Goal: Navigation & Orientation: Understand site structure

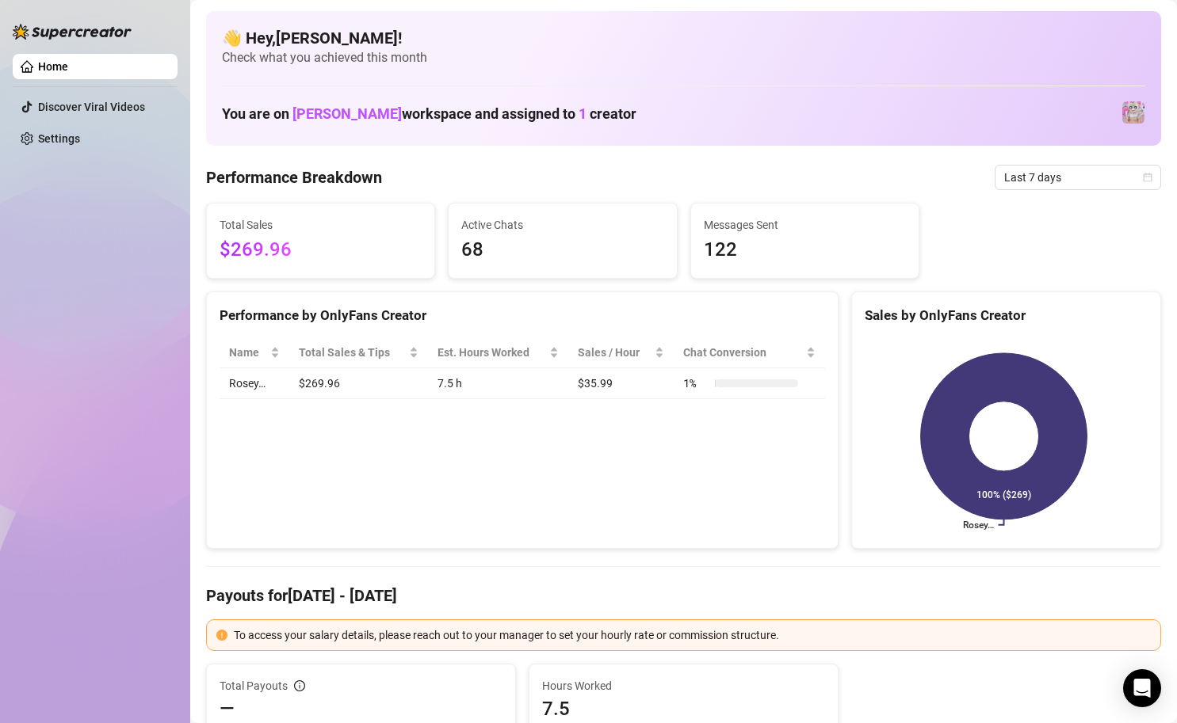
click at [516, 108] on h1 "You are on [PERSON_NAME] workspace and assigned to 1 creator" at bounding box center [429, 113] width 414 height 17
click at [331, 247] on span "$269.96" at bounding box center [320, 250] width 202 height 30
click at [540, 262] on span "68" at bounding box center [562, 250] width 202 height 30
click at [803, 273] on div "Messages Sent 122" at bounding box center [804, 241] width 227 height 74
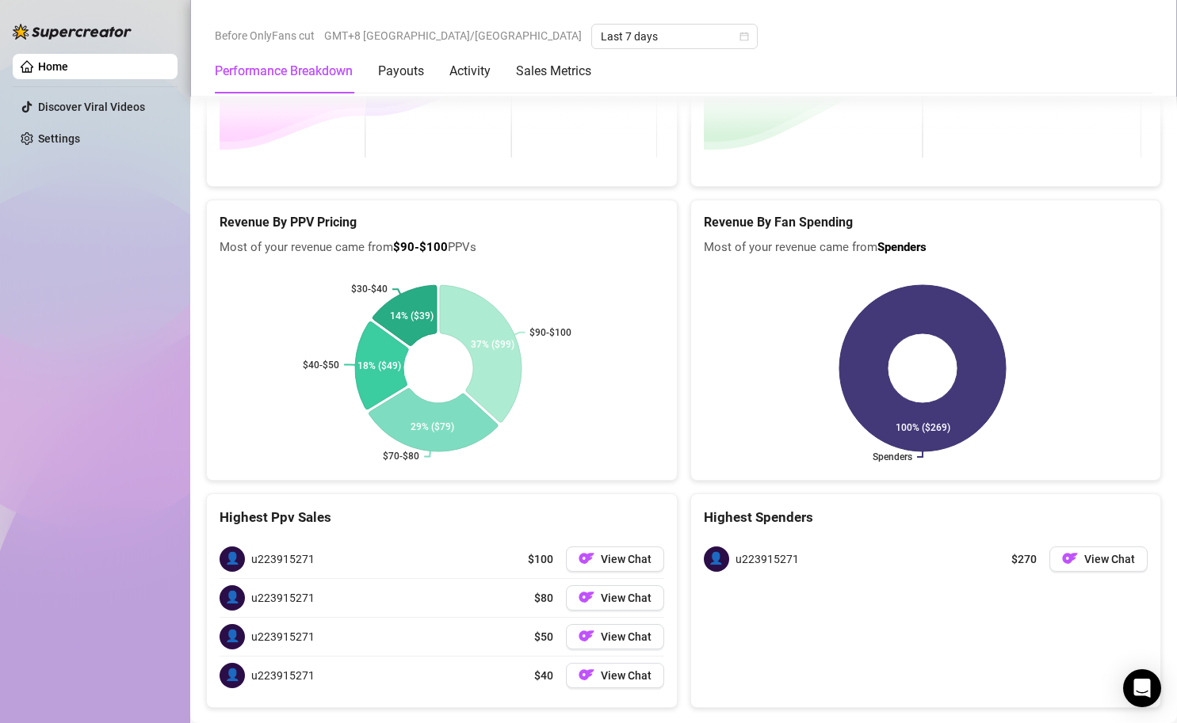
scroll to position [2347, 0]
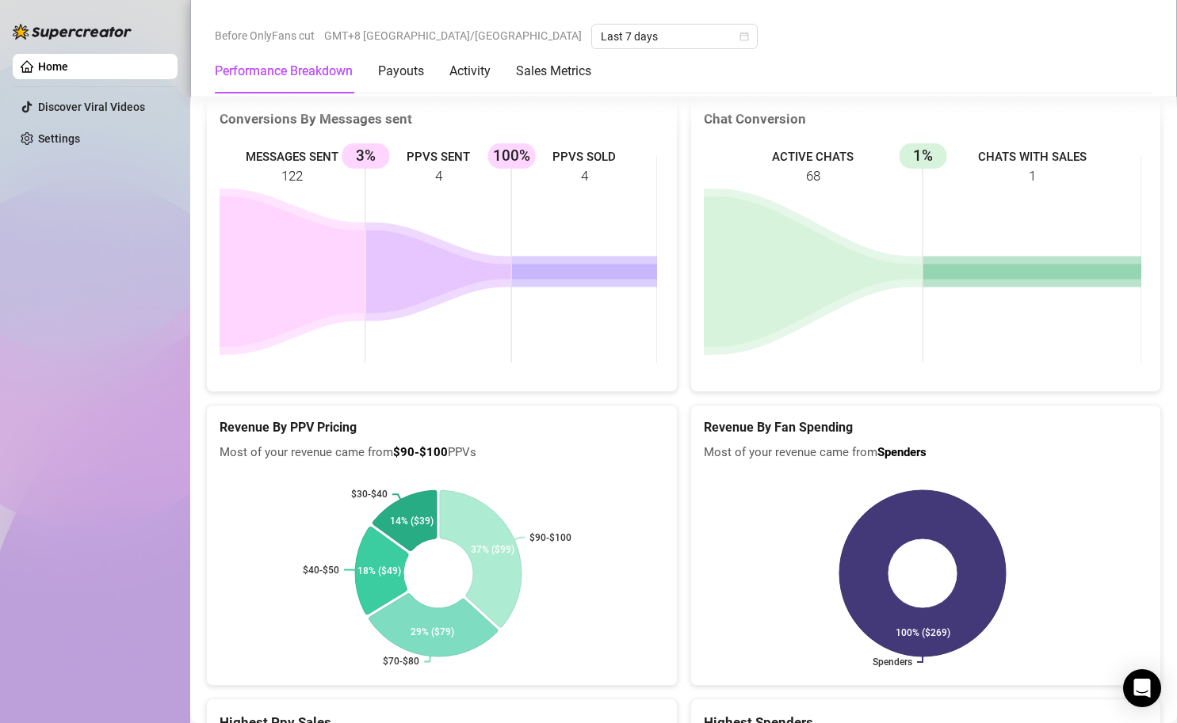
drag, startPoint x: 727, startPoint y: 582, endPoint x: 729, endPoint y: 574, distance: 8.9
click at [729, 575] on rect at bounding box center [922, 574] width 437 height 198
click at [485, 568] on icon at bounding box center [481, 558] width 82 height 137
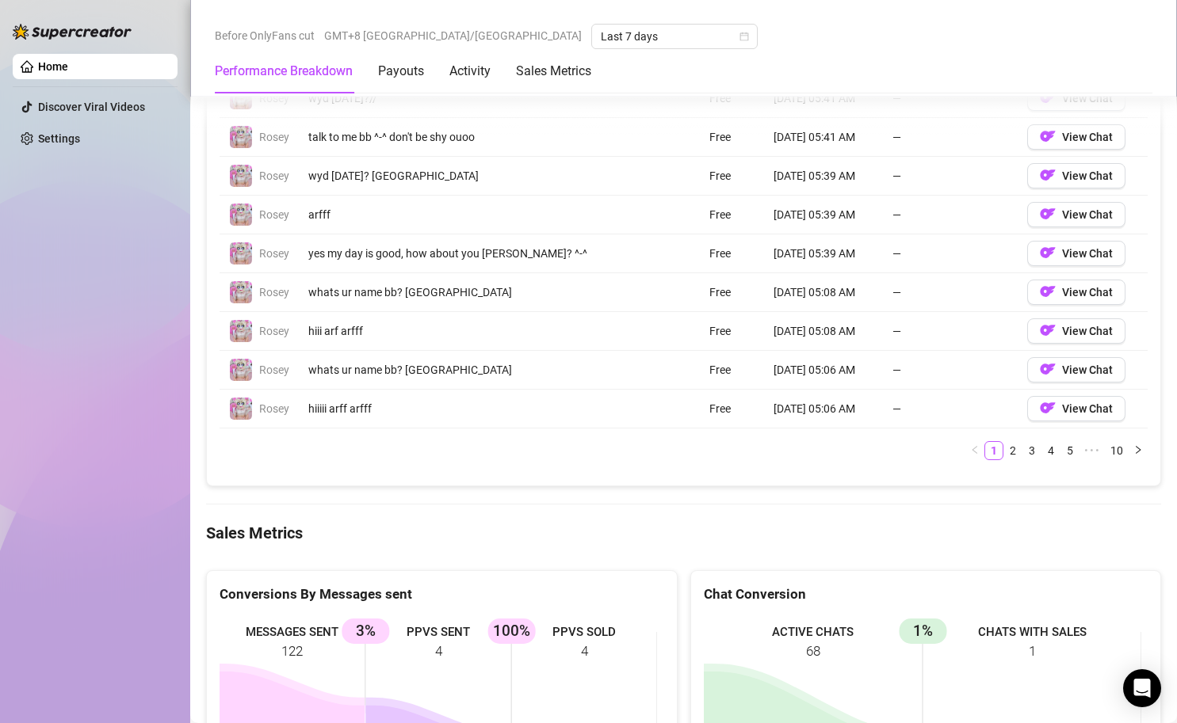
scroll to position [1317, 0]
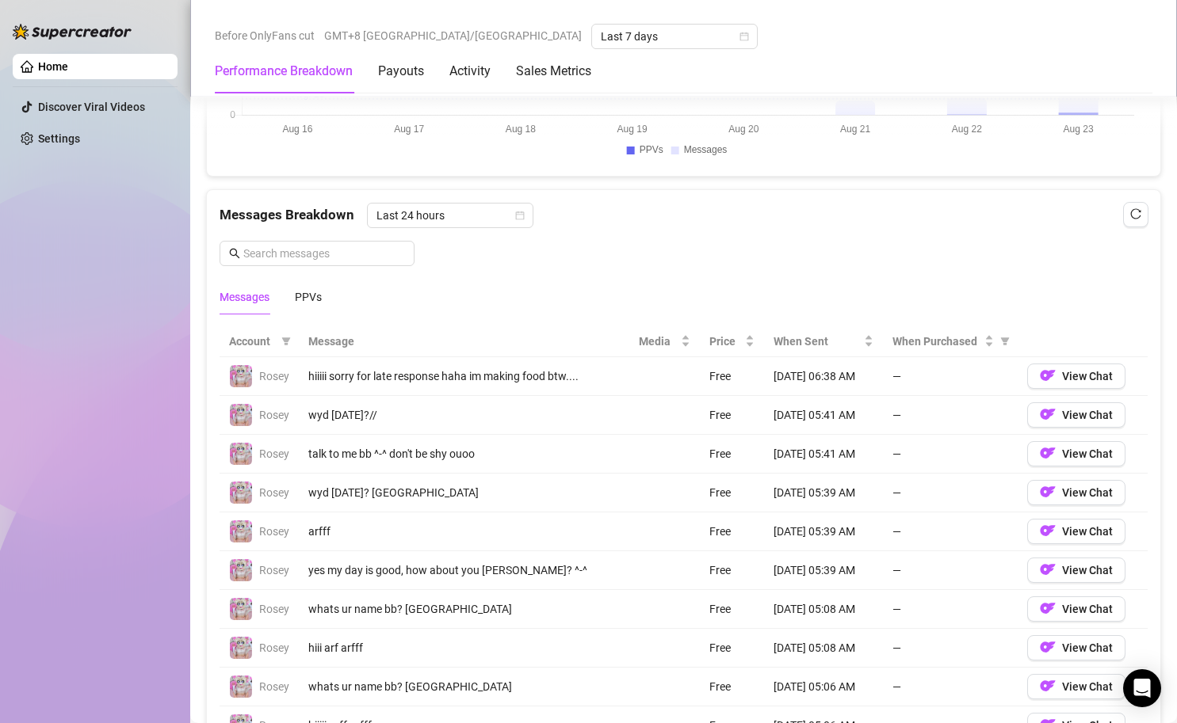
click at [522, 530] on div "arfff" at bounding box center [463, 531] width 311 height 17
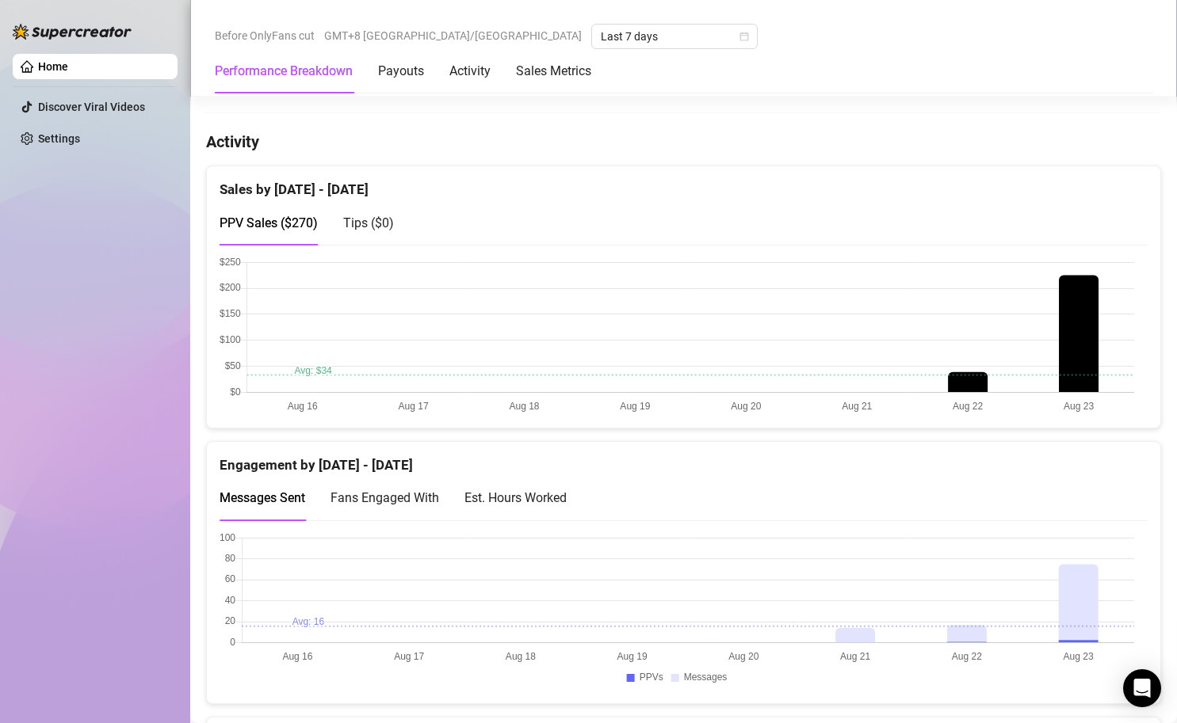
scroll to position [792, 0]
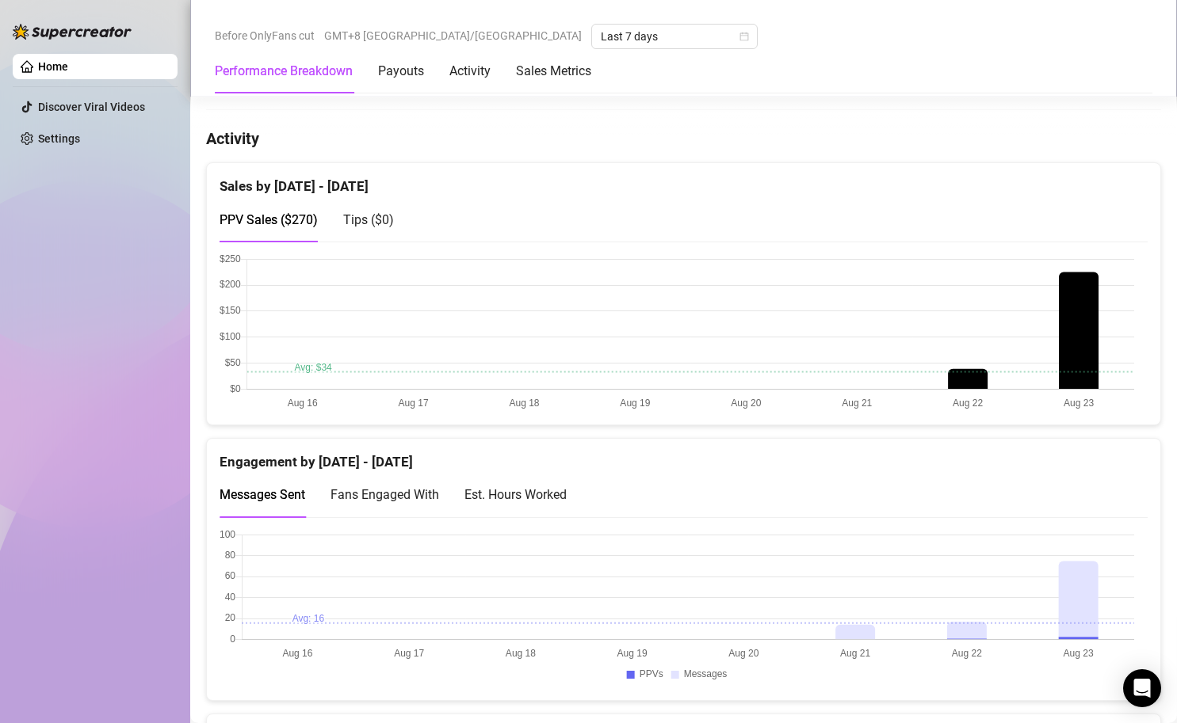
click at [425, 83] on div "Performance Breakdown Payouts Activity Sales Metrics" at bounding box center [403, 71] width 376 height 44
click at [425, 75] on div "Performance Breakdown Payouts Activity Sales Metrics" at bounding box center [403, 71] width 376 height 44
click at [414, 75] on div "Payouts" at bounding box center [401, 71] width 46 height 19
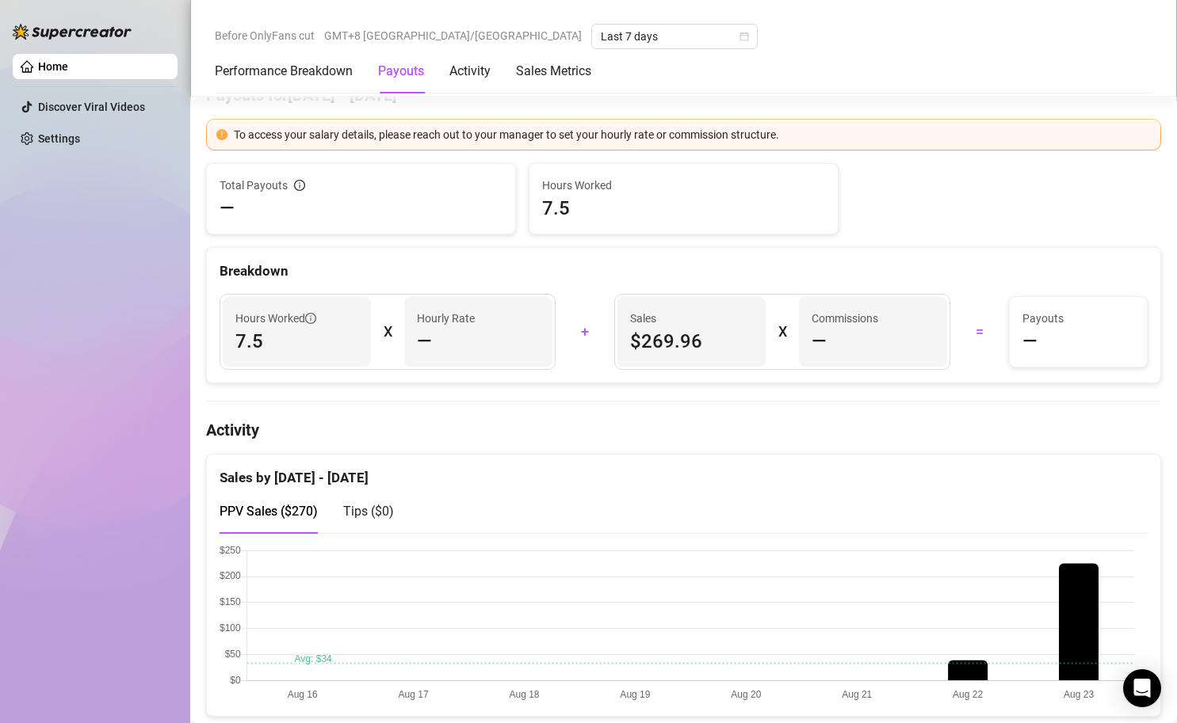
scroll to position [480, 0]
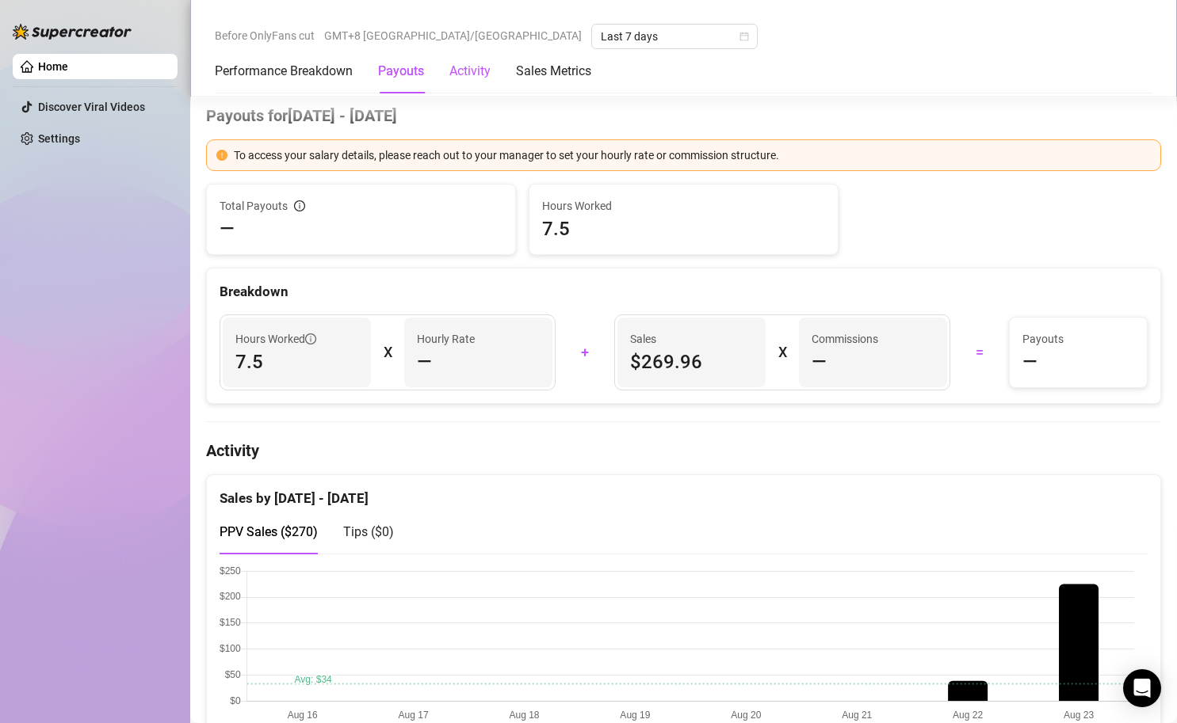
click at [479, 76] on div "Activity" at bounding box center [469, 71] width 41 height 19
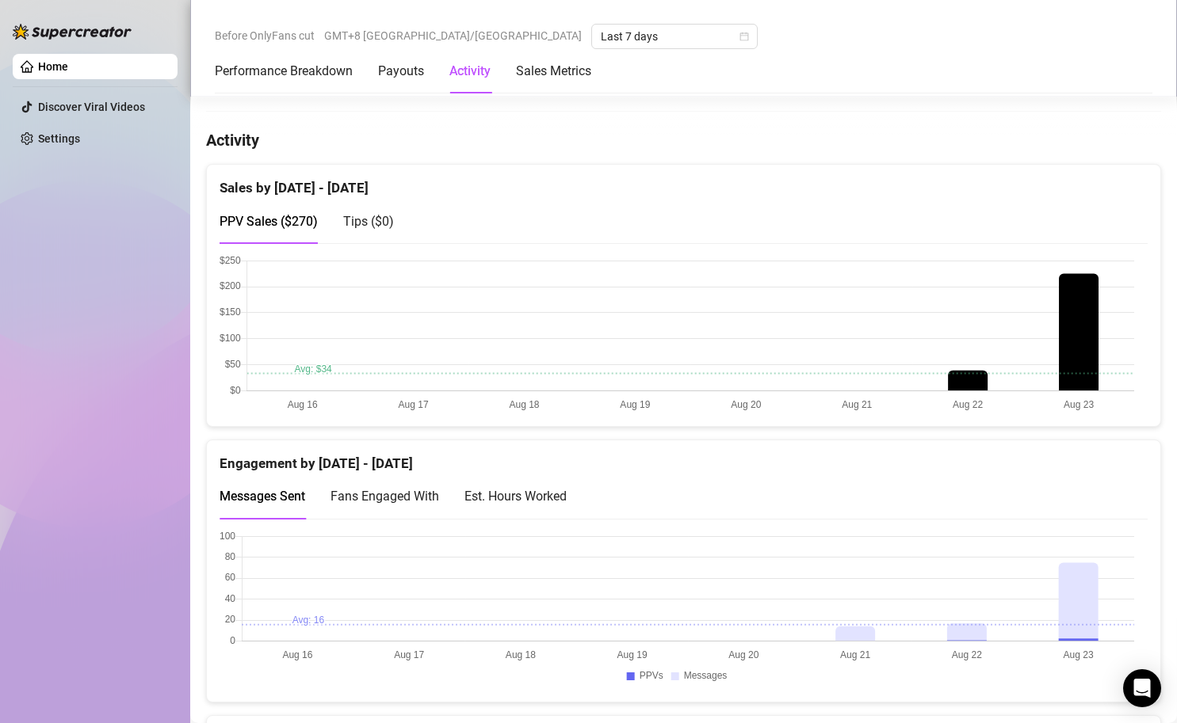
scroll to position [815, 0]
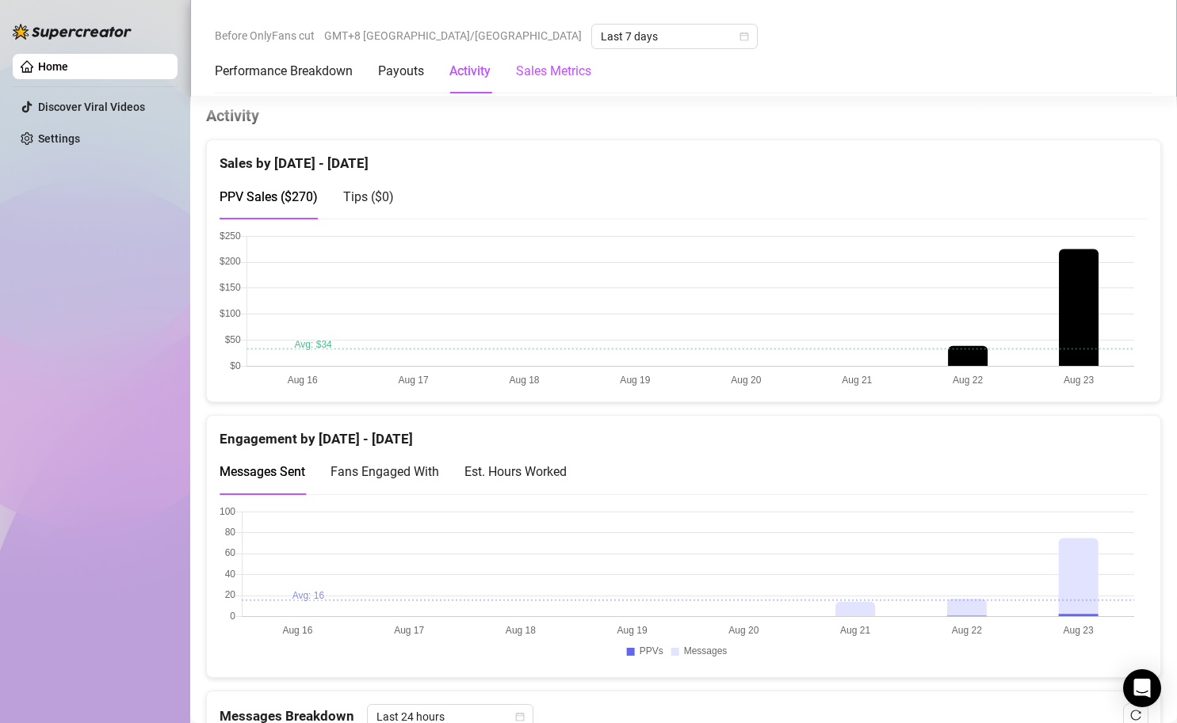
click at [562, 71] on Metrics "Sales Metrics" at bounding box center [553, 71] width 75 height 19
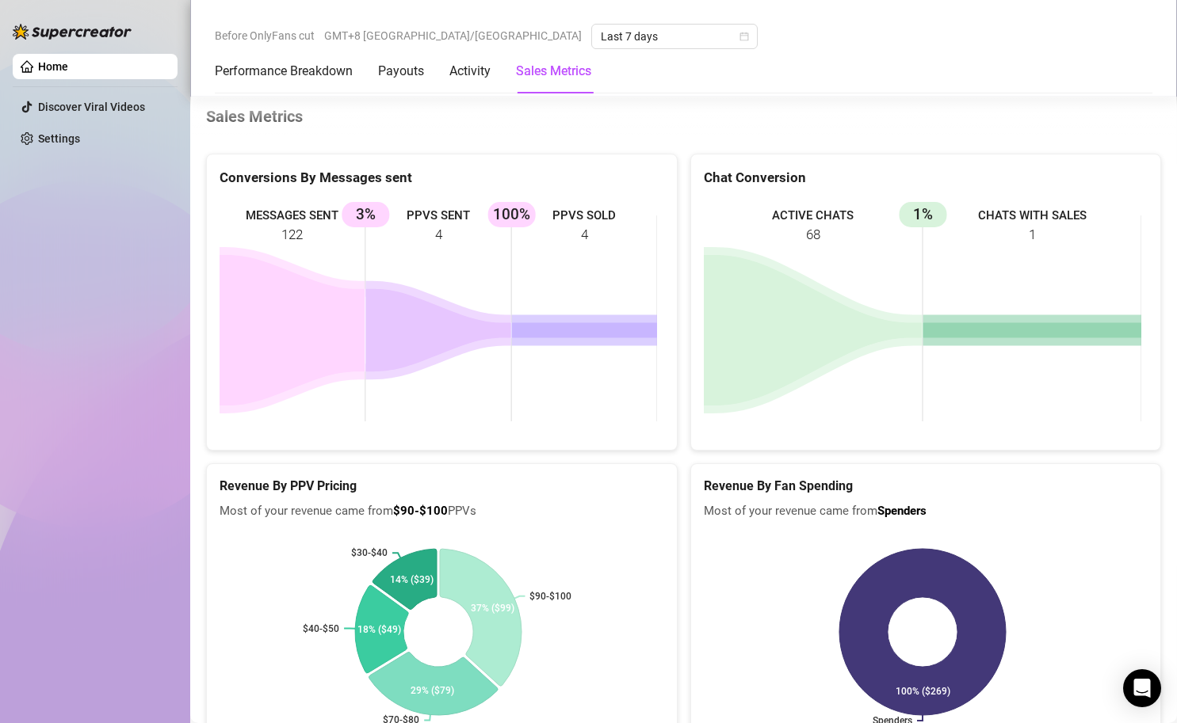
scroll to position [2051, 0]
click at [40, 140] on link "Settings" at bounding box center [59, 138] width 42 height 13
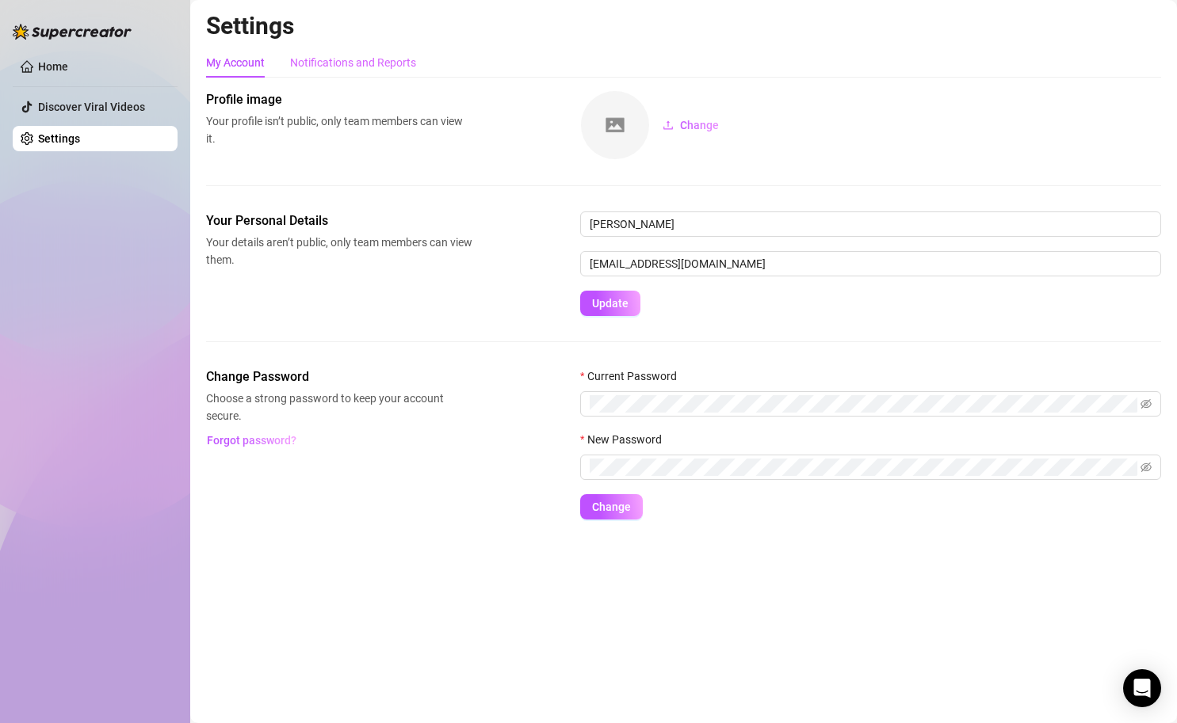
click at [322, 73] on div "Notifications and Reports" at bounding box center [353, 63] width 126 height 30
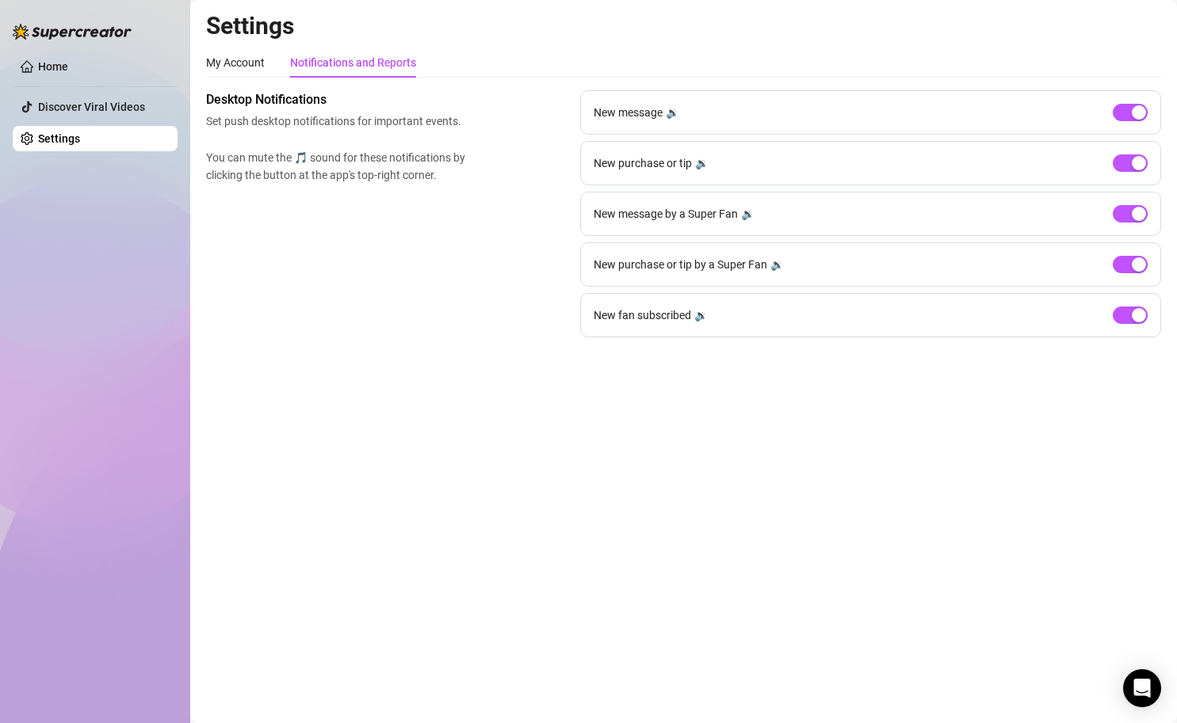
click at [124, 122] on ul "Home Discover Viral Videos Settings" at bounding box center [95, 103] width 165 height 110
click at [124, 113] on link "Discover Viral Videos" at bounding box center [91, 107] width 107 height 13
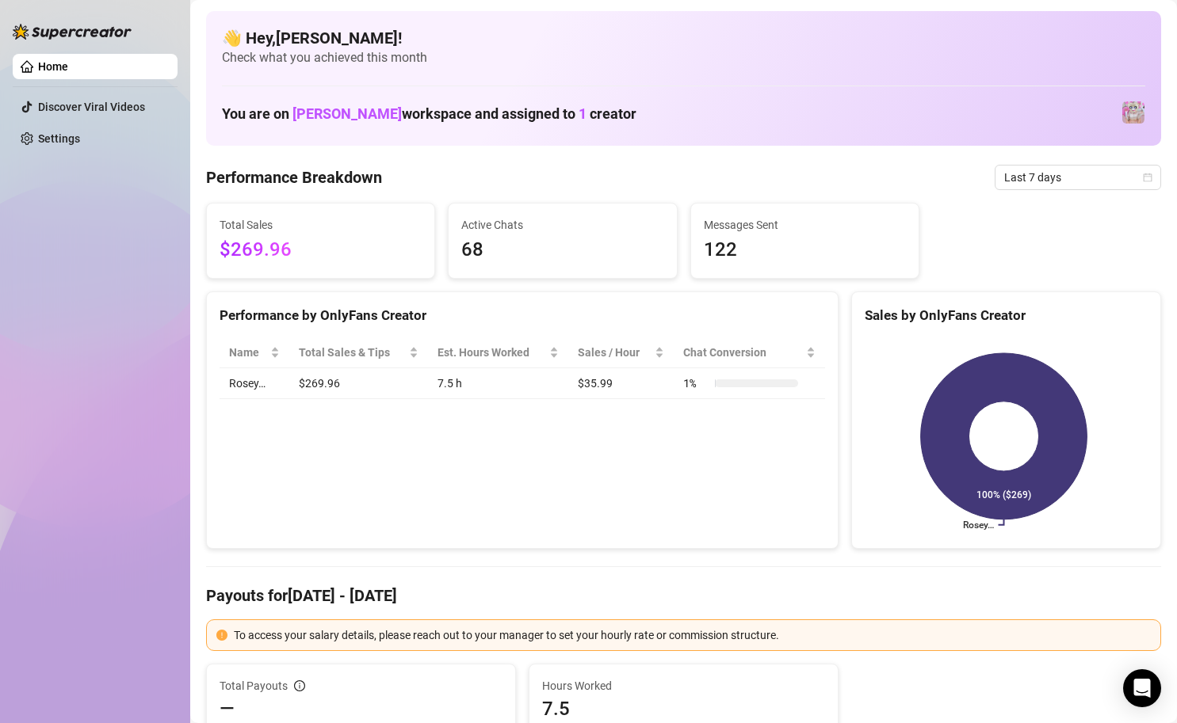
click at [592, 483] on div "Performance by OnlyFans Creator Name Total Sales & Tips Est. Hours Worked Sales…" at bounding box center [522, 421] width 632 height 258
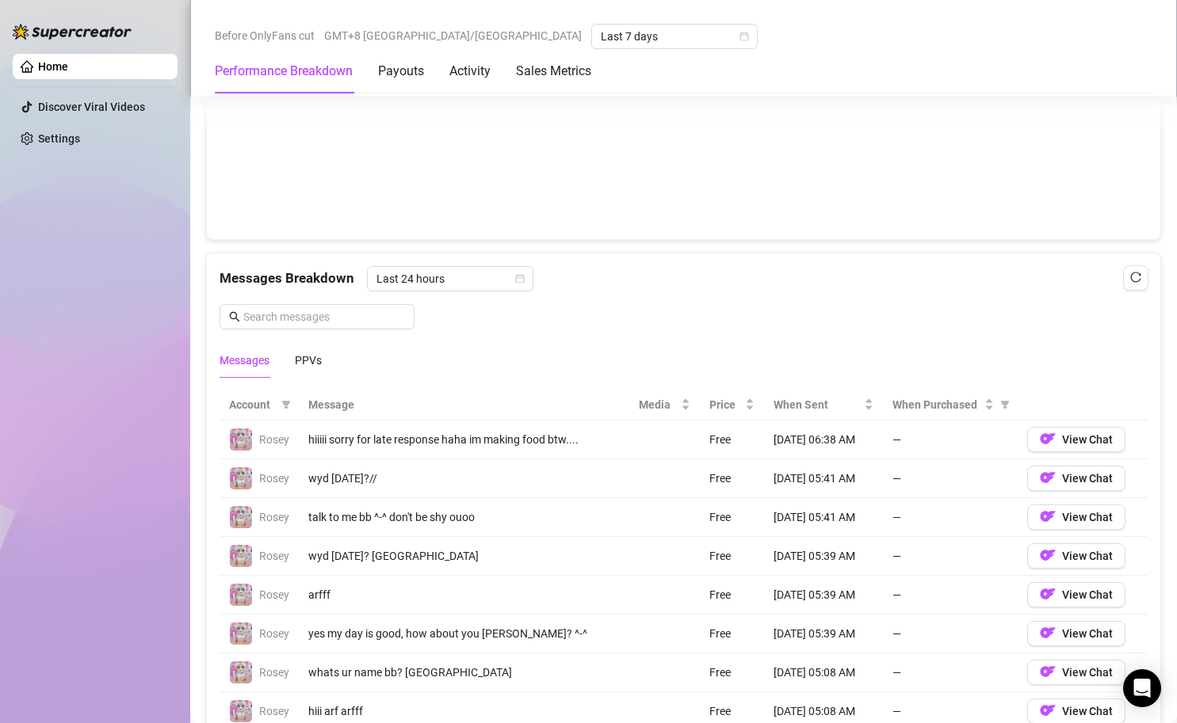
scroll to position [1426, 0]
